Goal: Complete application form

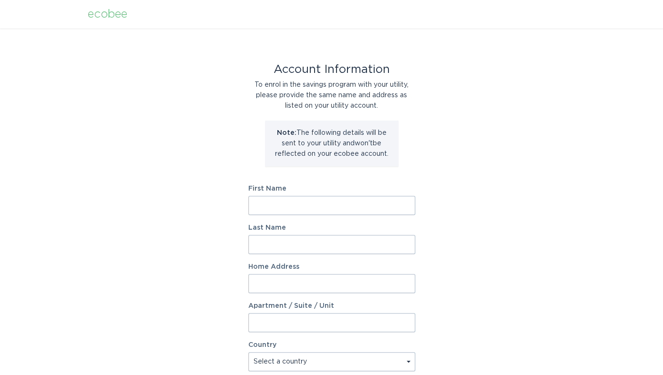
click at [281, 203] on input "First Name" at bounding box center [331, 205] width 167 height 19
type input "reTHink"
type input "INC."
type input "1"
type input "Inc"
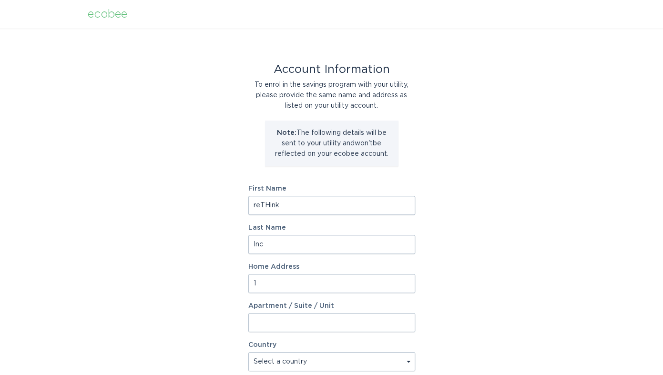
type input "1544 S 13th St"
select select "US"
type input "Terre Haute"
type input "47802"
select select "IN"
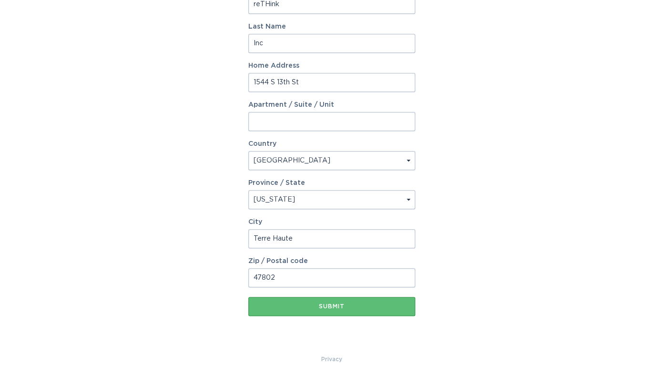
scroll to position [205, 0]
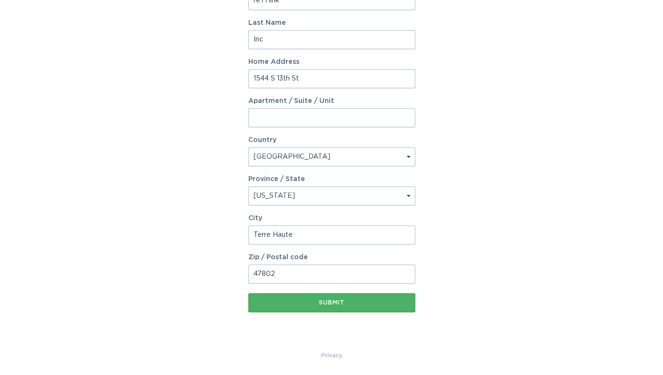
click at [284, 304] on div "Submit" at bounding box center [331, 303] width 157 height 6
